Goal: Task Accomplishment & Management: Complete application form

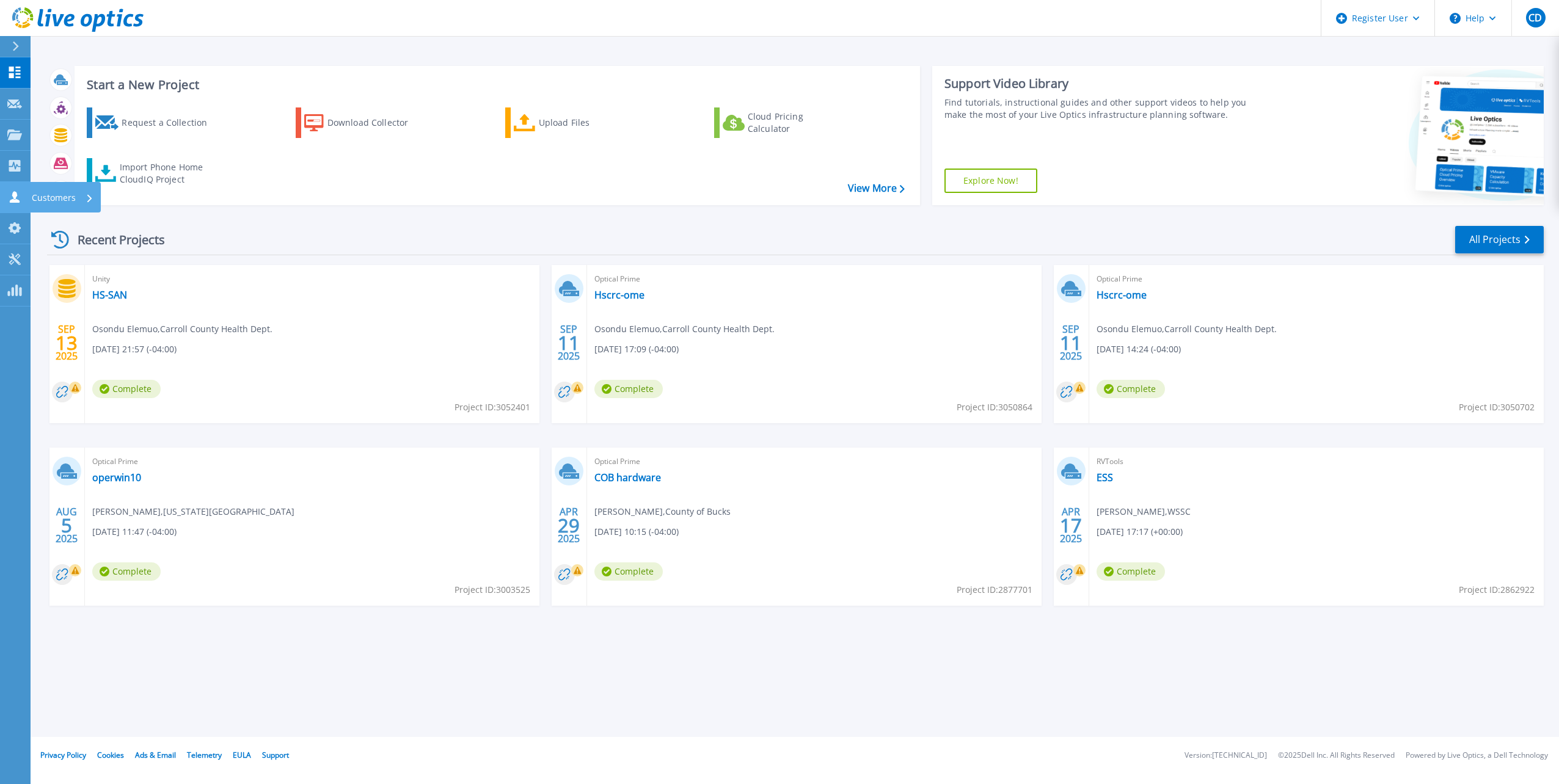
click at [19, 195] on icon at bounding box center [14, 197] width 14 height 12
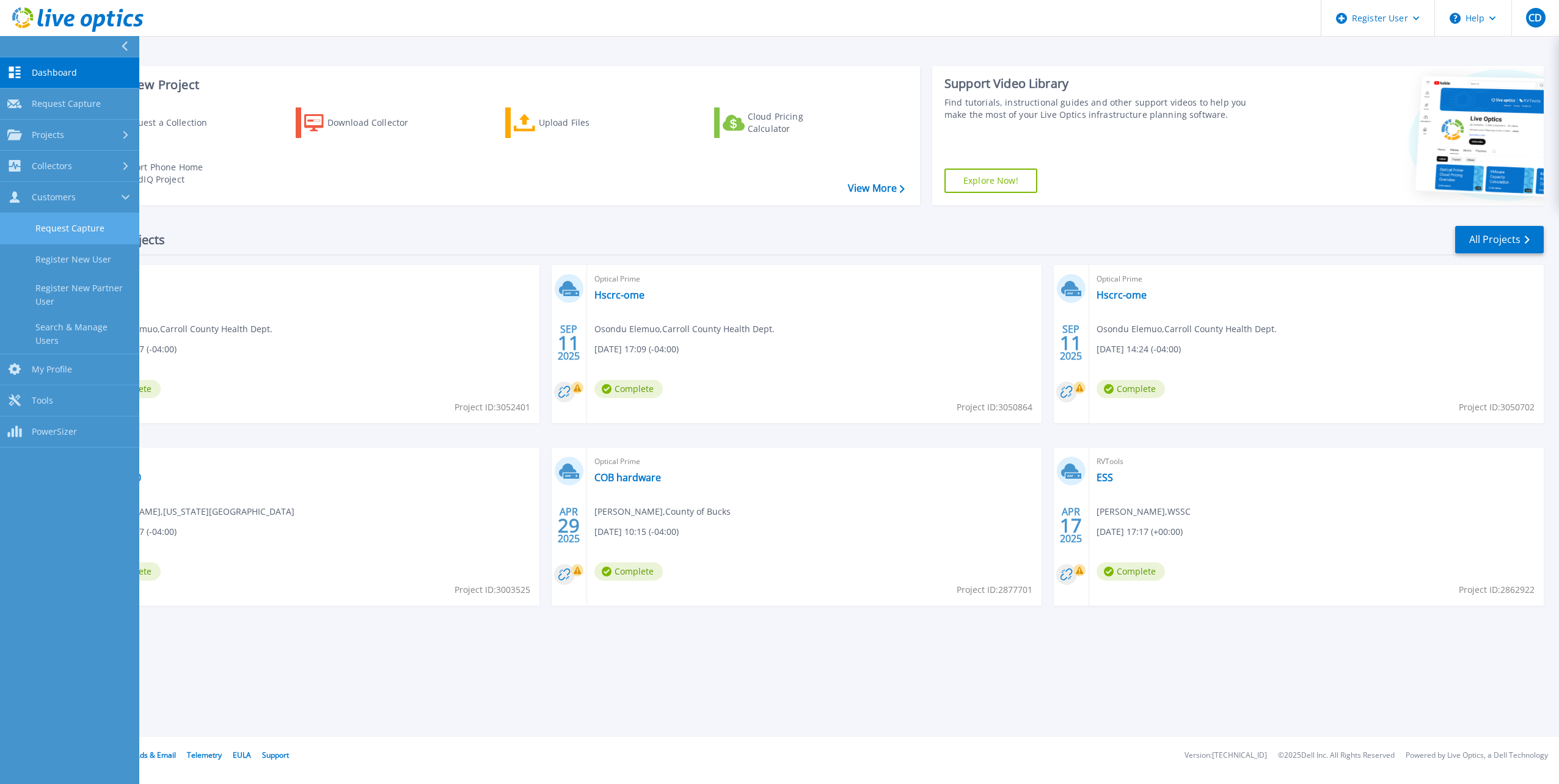
drag, startPoint x: 56, startPoint y: 225, endPoint x: 81, endPoint y: 228, distance: 25.2
click at [57, 225] on link "Request Capture" at bounding box center [69, 228] width 139 height 31
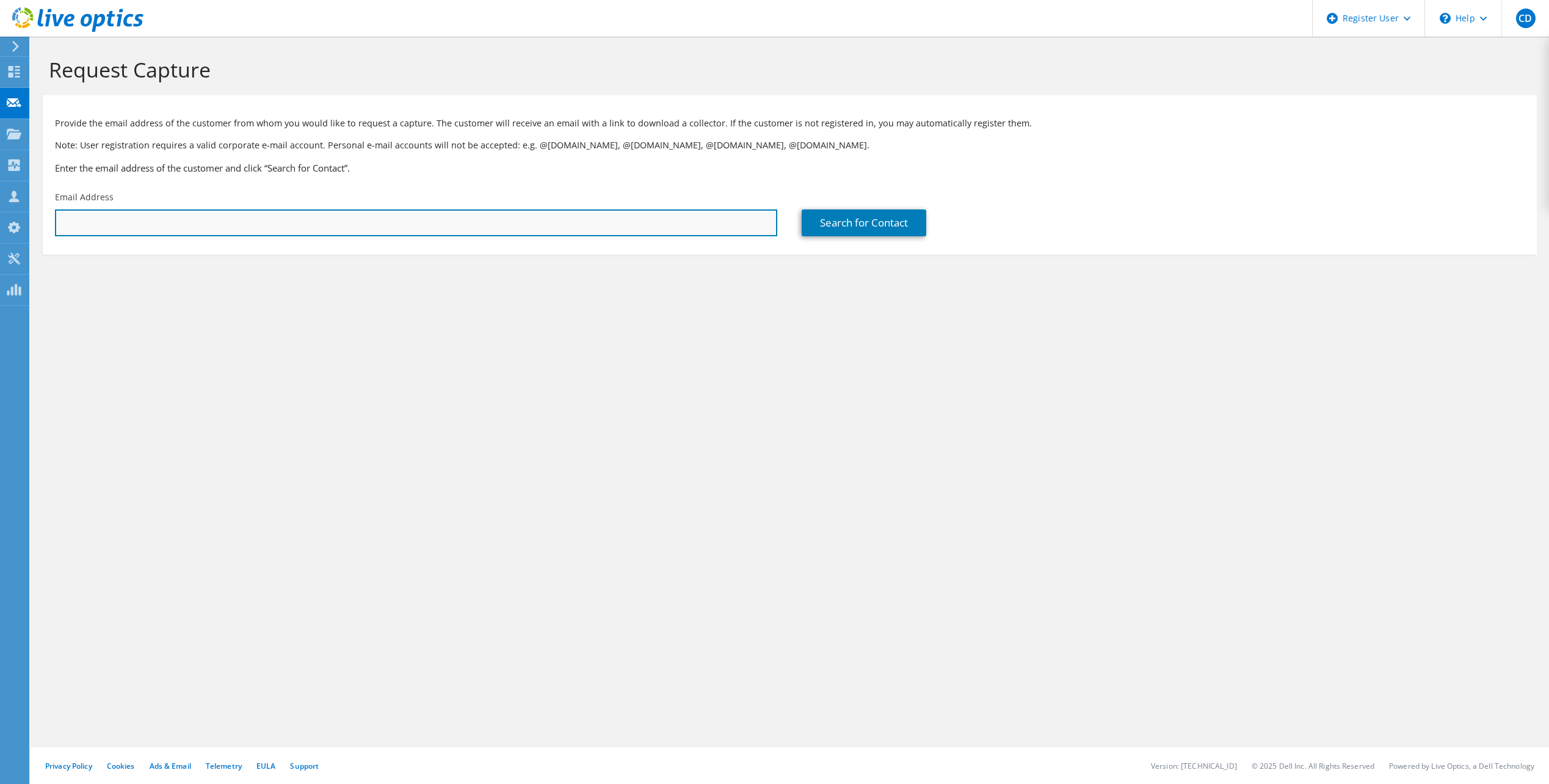
click at [102, 219] on input "text" at bounding box center [416, 222] width 722 height 27
click at [307, 226] on input "sat" at bounding box center [416, 222] width 722 height 27
type input "satheesh.thirumalaiswamy@nyulangone.org"
drag, startPoint x: 381, startPoint y: 287, endPoint x: 611, endPoint y: 267, distance: 230.9
click at [384, 287] on section "Request Capture Provide the email address of the customer from whom you would l…" at bounding box center [790, 176] width 1519 height 279
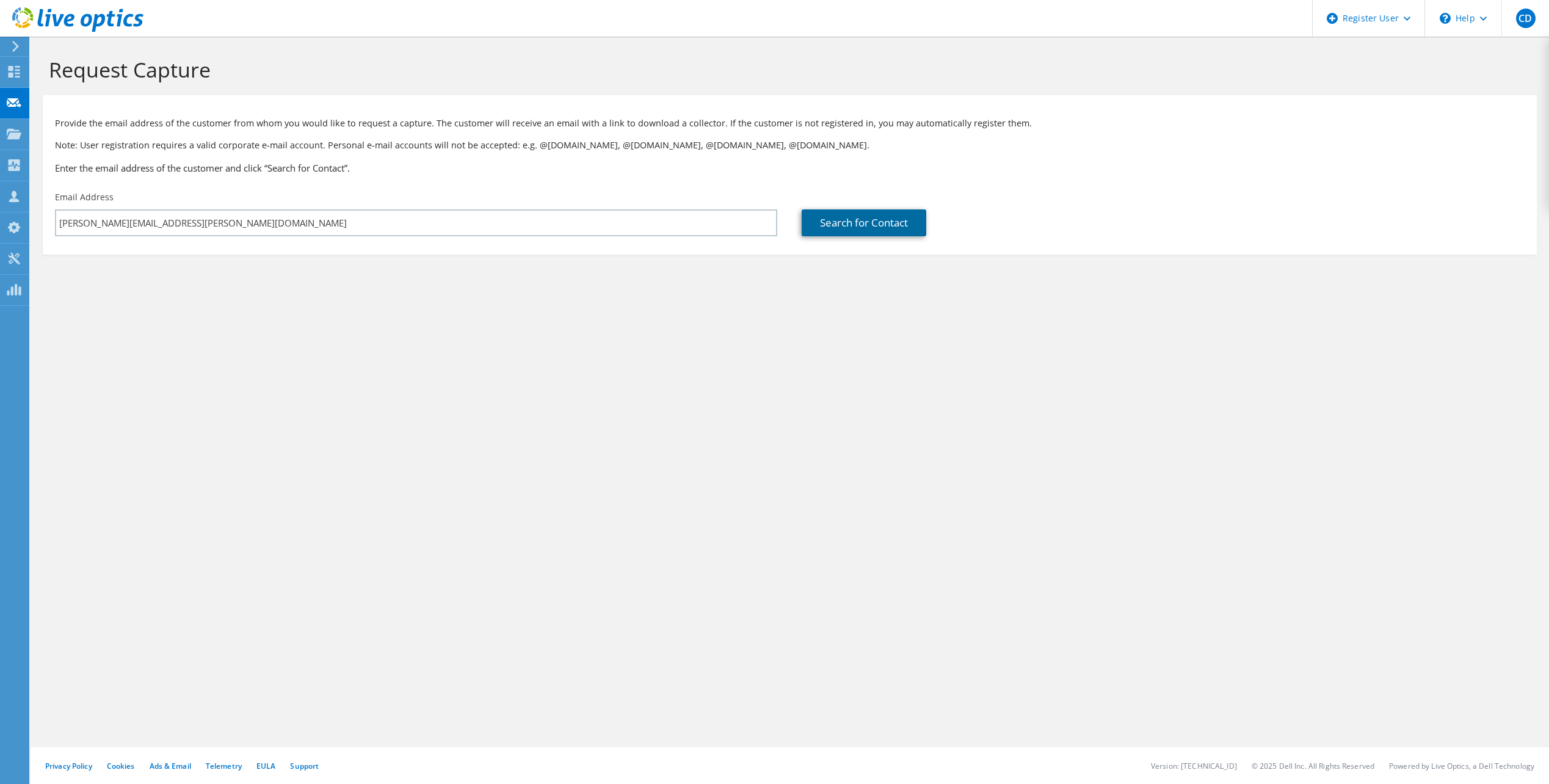
click at [875, 230] on link "Search for Contact" at bounding box center [864, 222] width 125 height 27
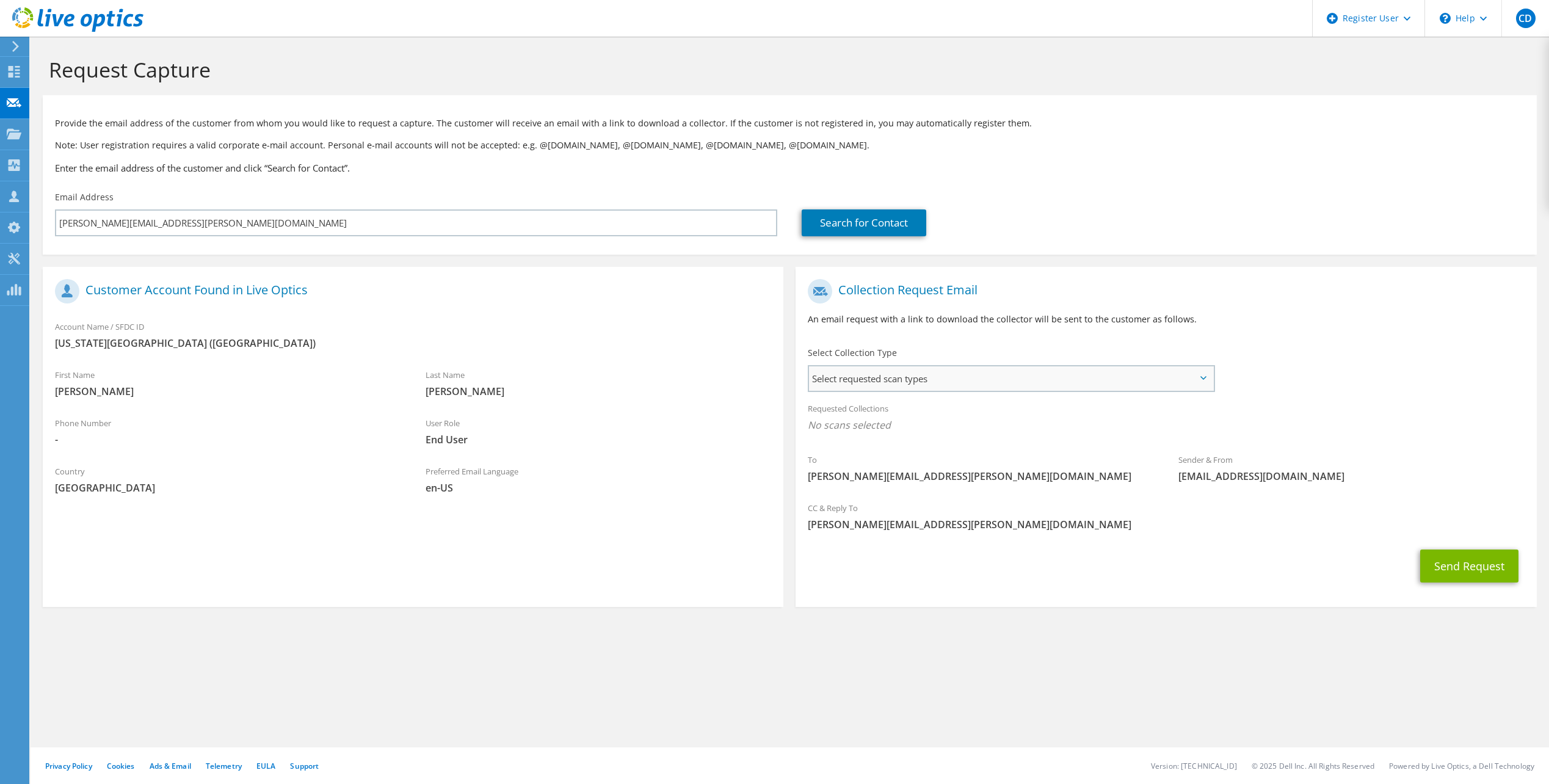
click at [883, 380] on span "Select requested scan types" at bounding box center [1011, 379] width 403 height 25
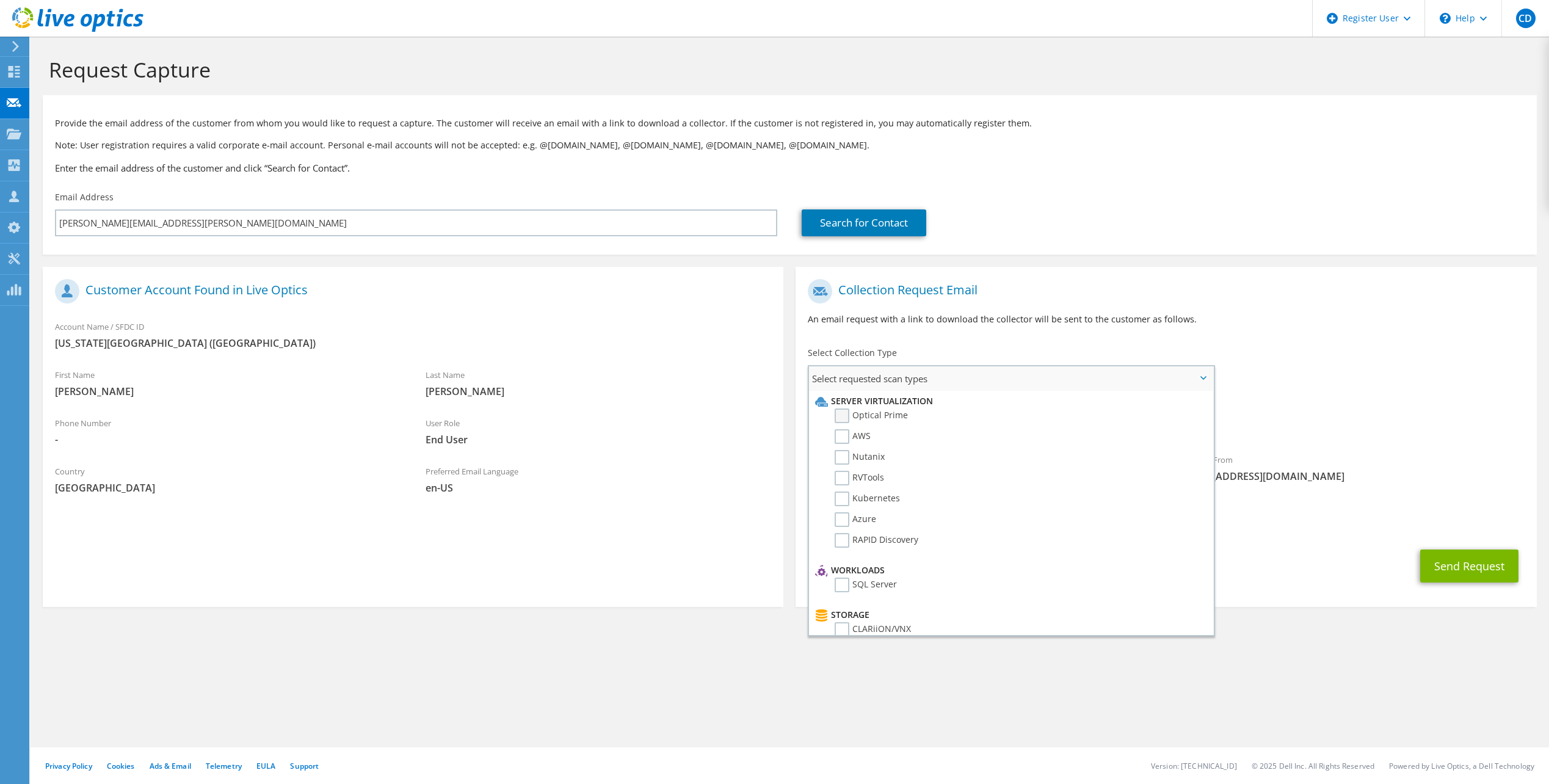
click at [840, 420] on label "Optical Prime" at bounding box center [871, 416] width 73 height 14
click at [0, 0] on input "Optical Prime" at bounding box center [0, 0] width 0 height 0
drag, startPoint x: 927, startPoint y: 689, endPoint x: 939, endPoint y: 687, distance: 12.2
click at [932, 689] on div "Request Capture Provide the email address of the customer from whom you would l…" at bounding box center [790, 410] width 1519 height 748
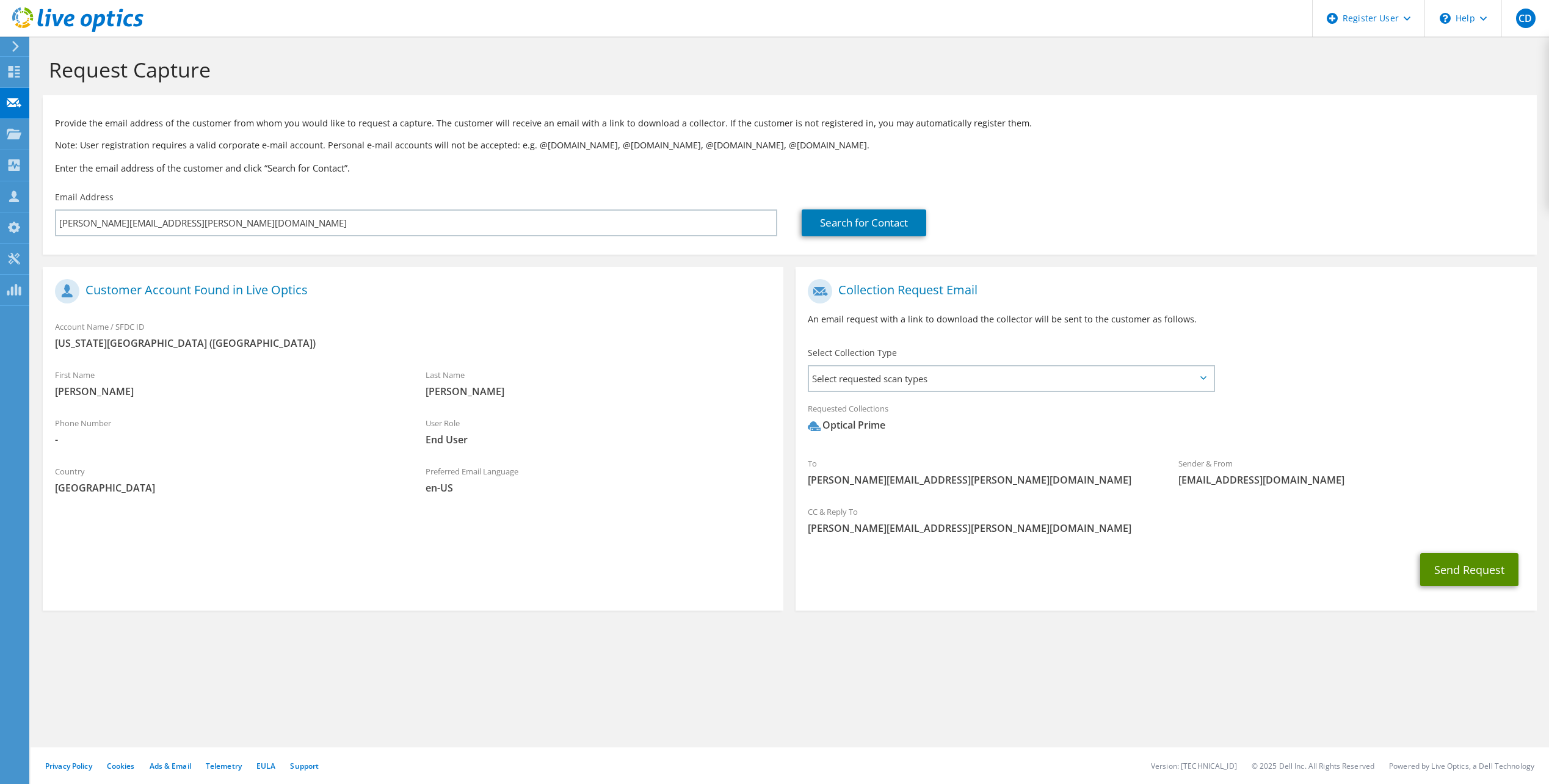
click at [1449, 560] on button "Send Request" at bounding box center [1469, 570] width 98 height 33
